Goal: Task Accomplishment & Management: Use online tool/utility

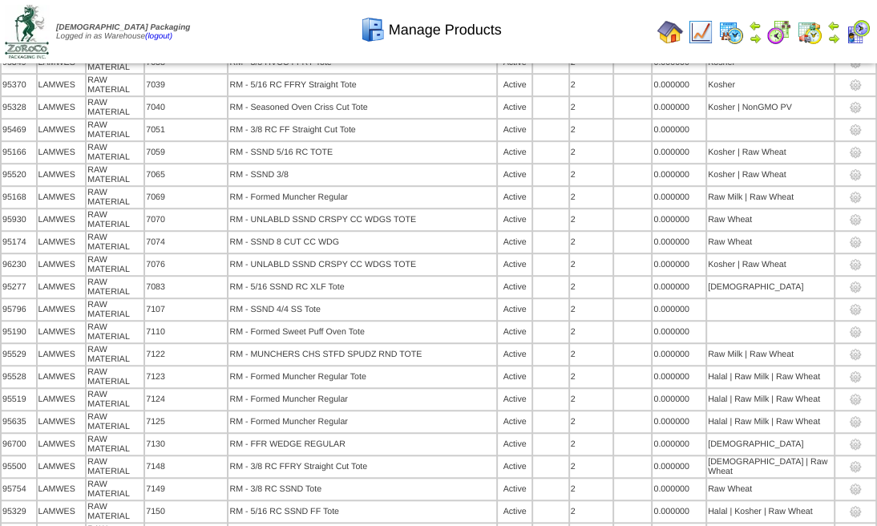
scroll to position [9384, 0]
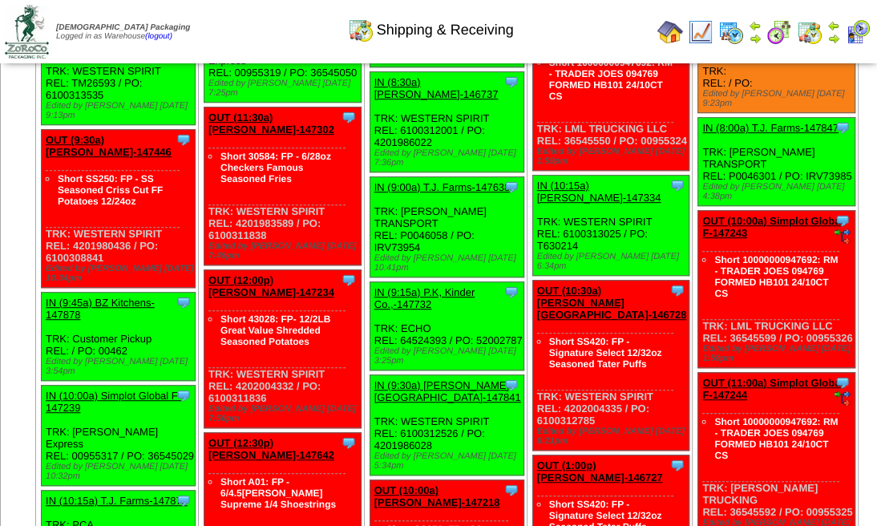
scroll to position [4380, 0]
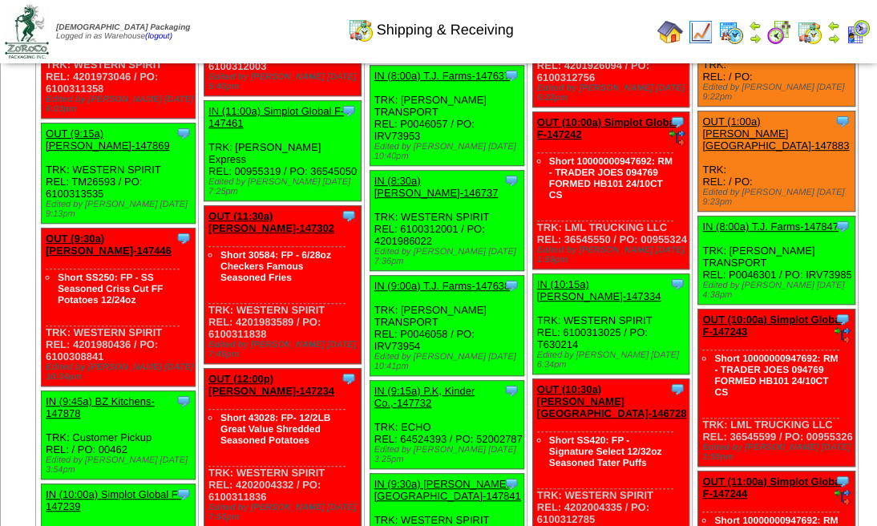
click at [860, 22] on img at bounding box center [858, 32] width 26 height 26
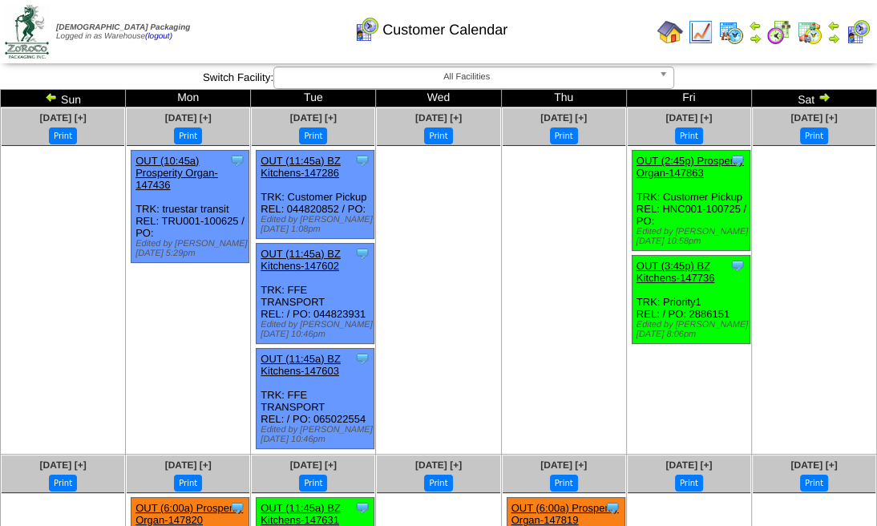
click at [809, 35] on img at bounding box center [810, 32] width 26 height 26
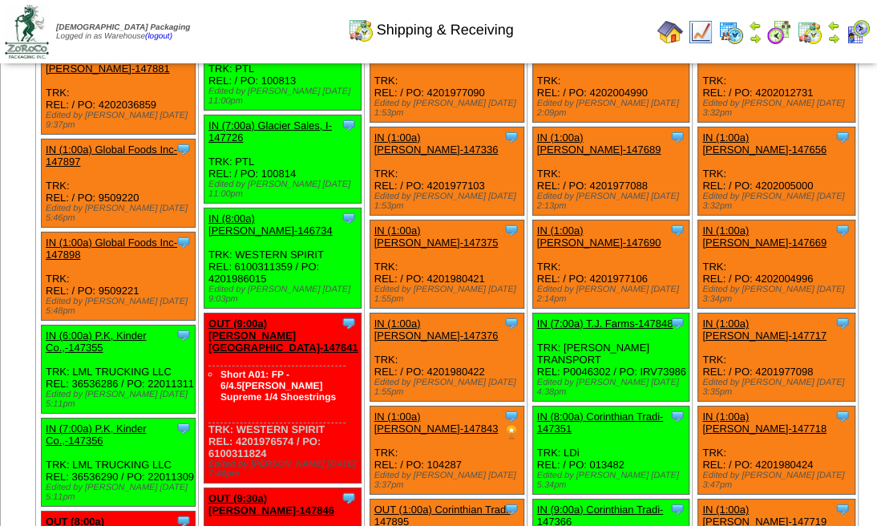
scroll to position [3579, 0]
